Goal: Find specific page/section: Find specific page/section

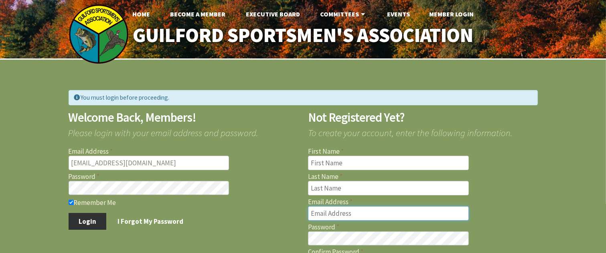
type input "[EMAIL_ADDRESS][DOMAIN_NAME]"
click at [85, 216] on button "Login" at bounding box center [88, 221] width 38 height 17
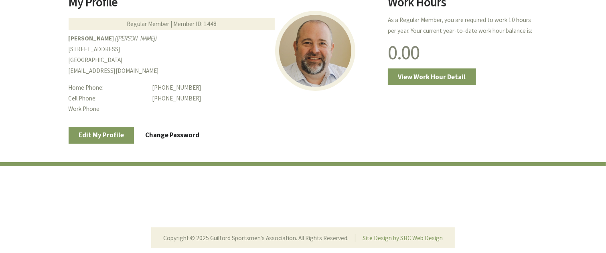
scroll to position [231, 0]
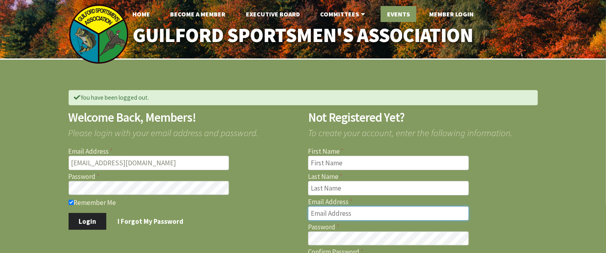
type input "[EMAIL_ADDRESS][DOMAIN_NAME]"
click at [391, 16] on link "Events" at bounding box center [398, 14] width 36 height 16
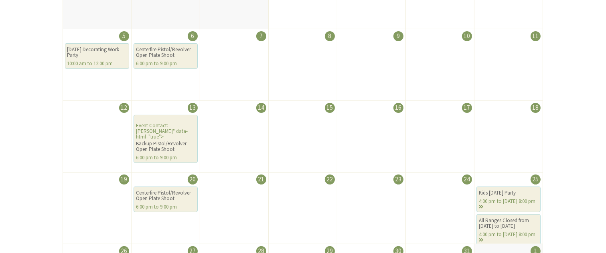
scroll to position [277, 0]
